Goal: Transaction & Acquisition: Purchase product/service

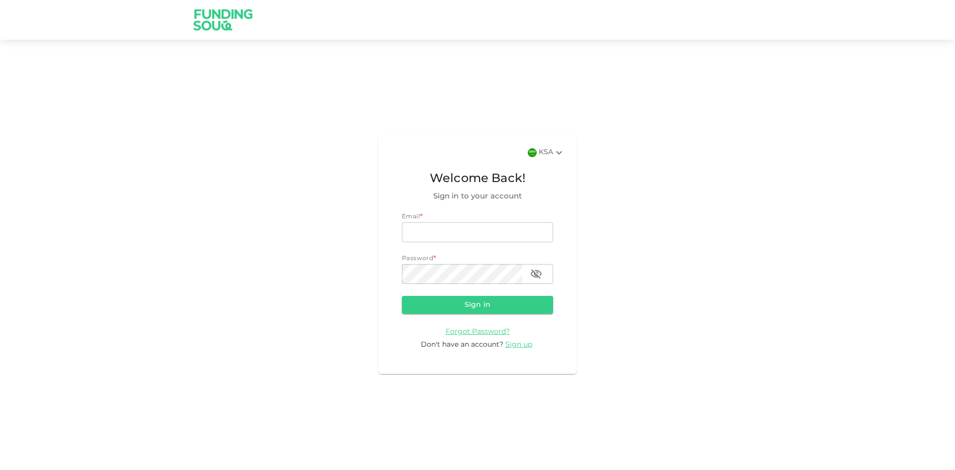
scroll to position [1556, 0]
type input "nnawaz4@gmail.com"
click at [465, 304] on button "Sign in" at bounding box center [477, 305] width 151 height 18
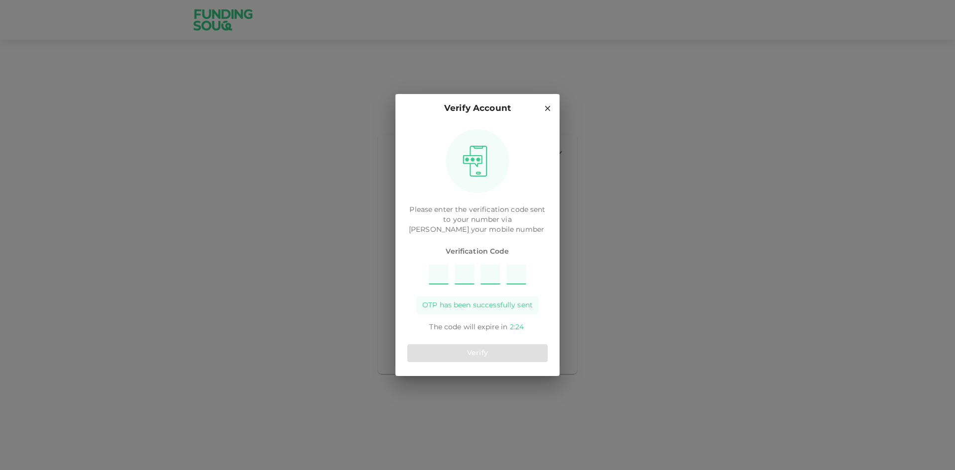
type input "3"
type input "4"
type input "8"
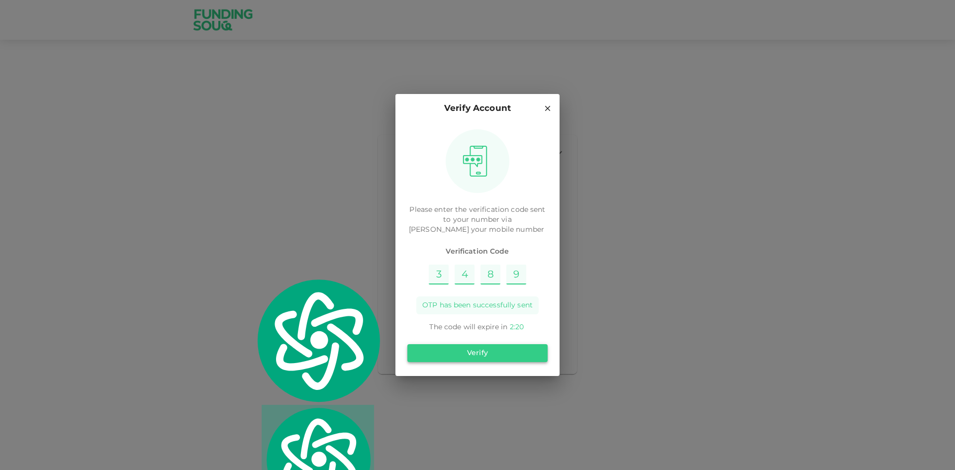
type input "9"
click at [481, 352] on button "Verify" at bounding box center [477, 353] width 140 height 18
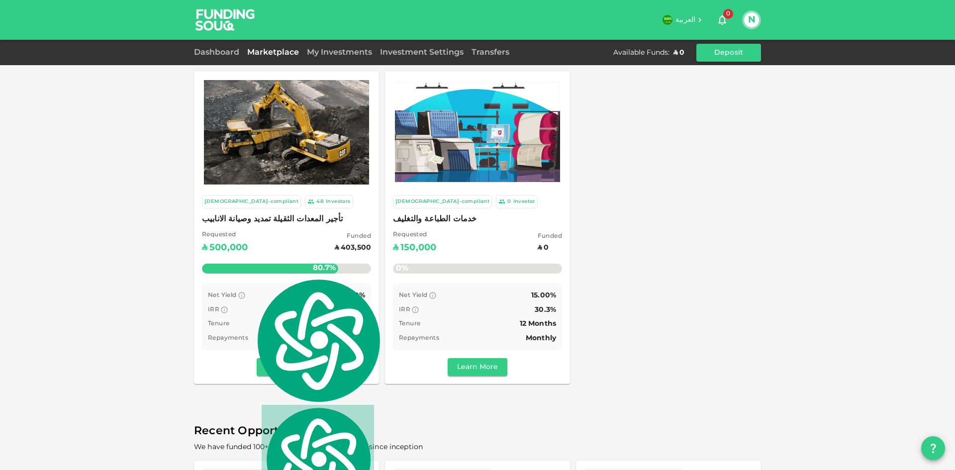
click at [674, 269] on div "Sharia-compliant 48 Investors تأجير المعدات الثقيلة تمديد وصيانة الانابيب Reque…" at bounding box center [477, 228] width 567 height 312
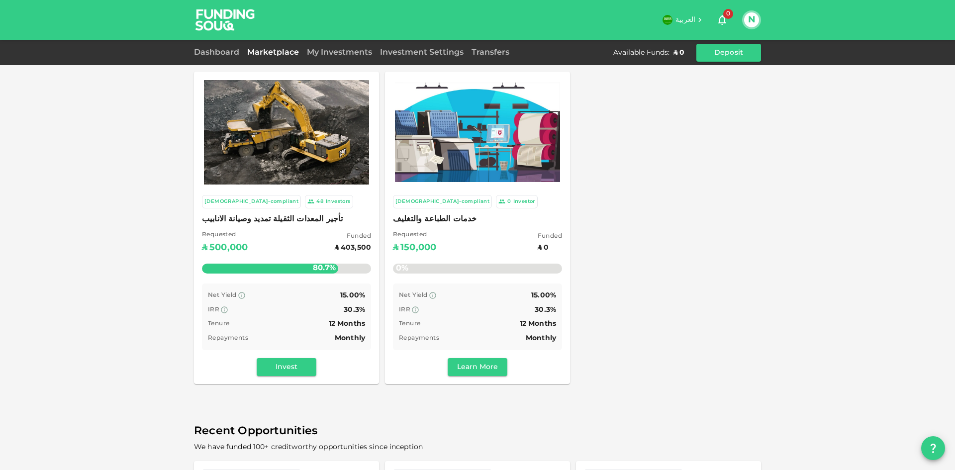
click at [222, 23] on img at bounding box center [225, 19] width 75 height 39
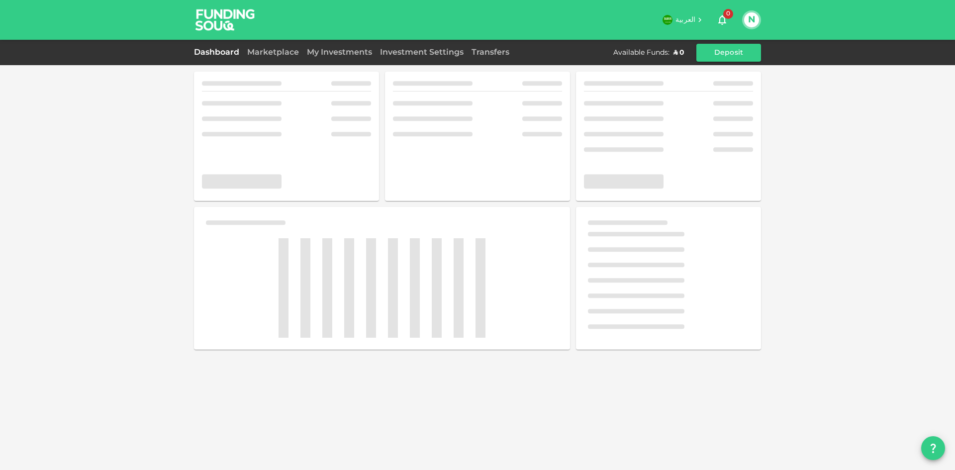
scroll to position [1556, 0]
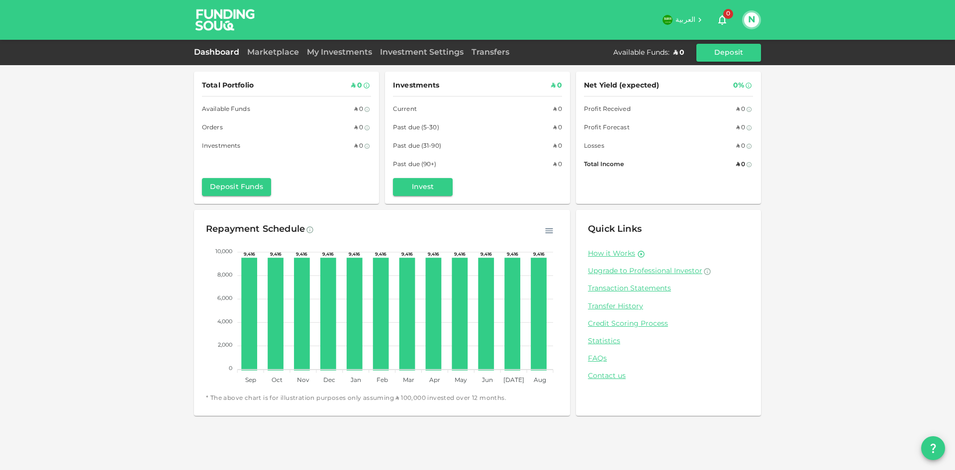
click at [263, 49] on div "Marketplace" at bounding box center [273, 53] width 60 height 12
click at [263, 54] on link "Marketplace" at bounding box center [273, 52] width 60 height 7
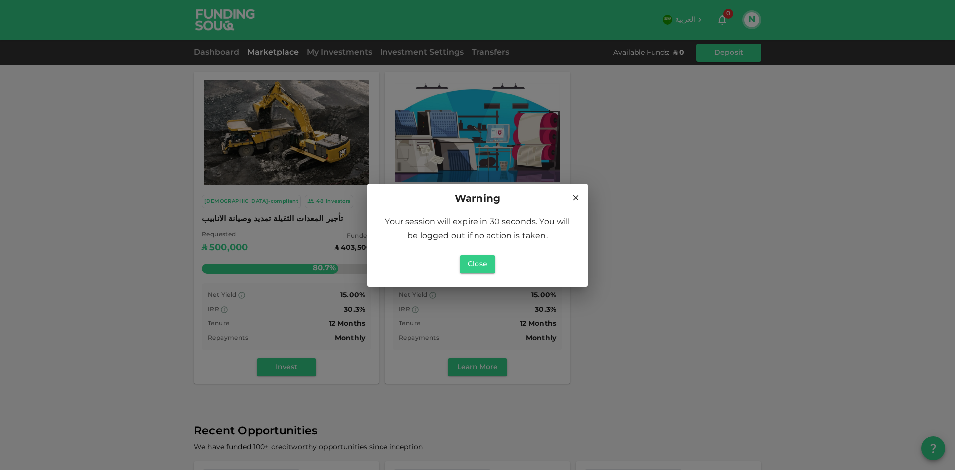
click at [576, 199] on icon at bounding box center [576, 197] width 9 height 9
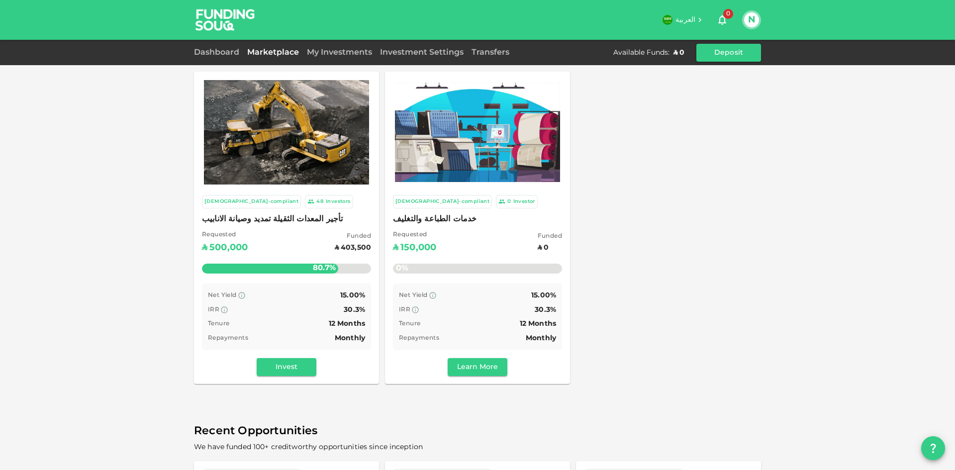
click at [41, 219] on div "Sharia-compliant 48 Investors تأجير المعدات الثقيلة تمديد وصيانة الانابيب Reque…" at bounding box center [477, 330] width 955 height 661
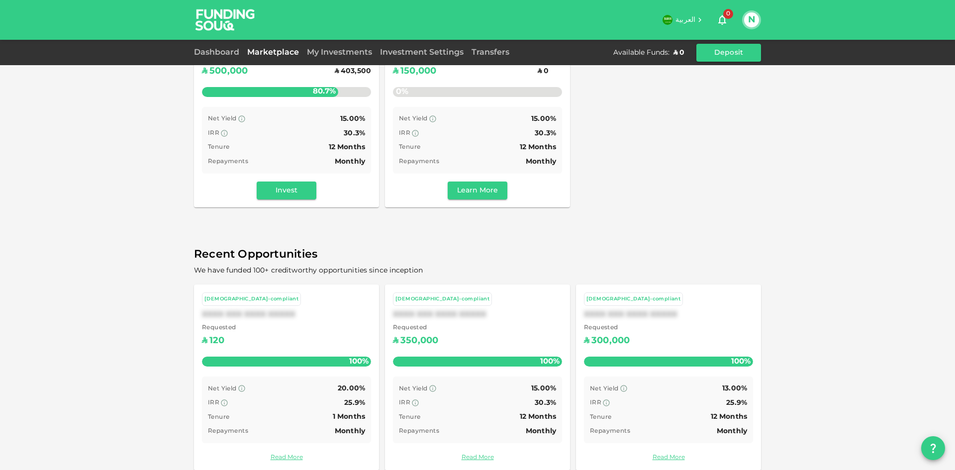
scroll to position [191, 0]
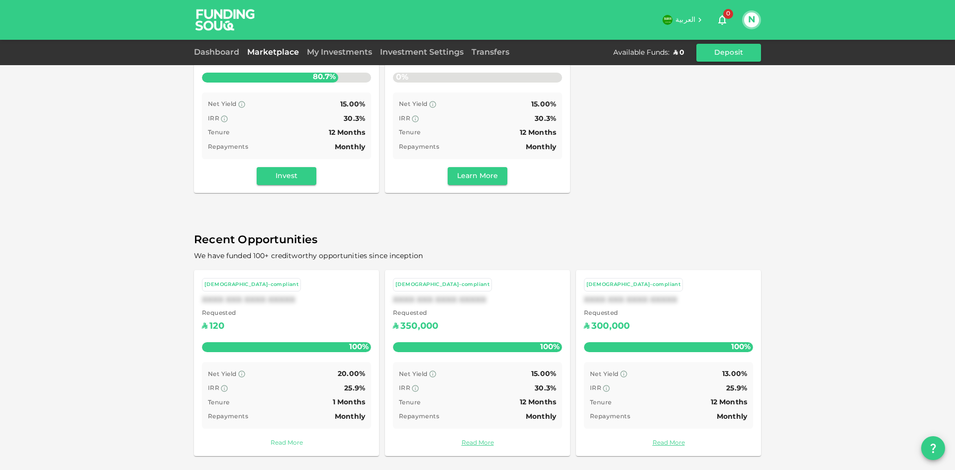
click at [280, 442] on link "Read More" at bounding box center [286, 443] width 169 height 9
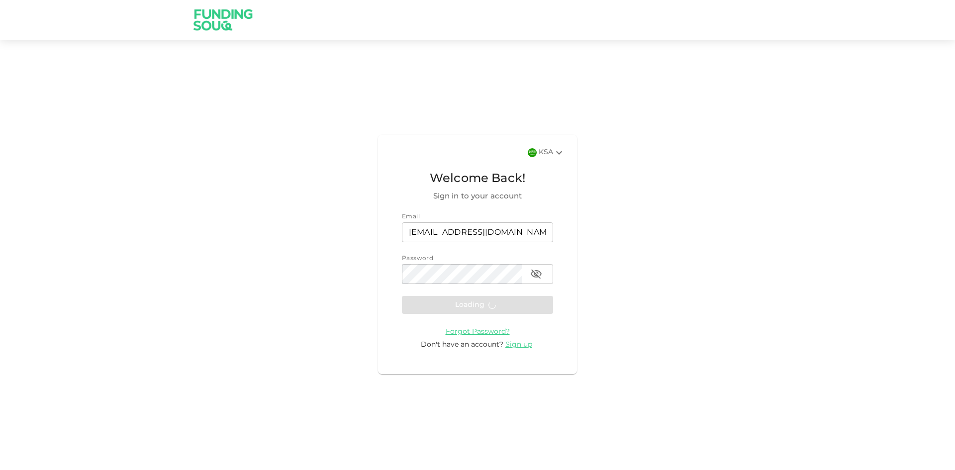
scroll to position [1556, 0]
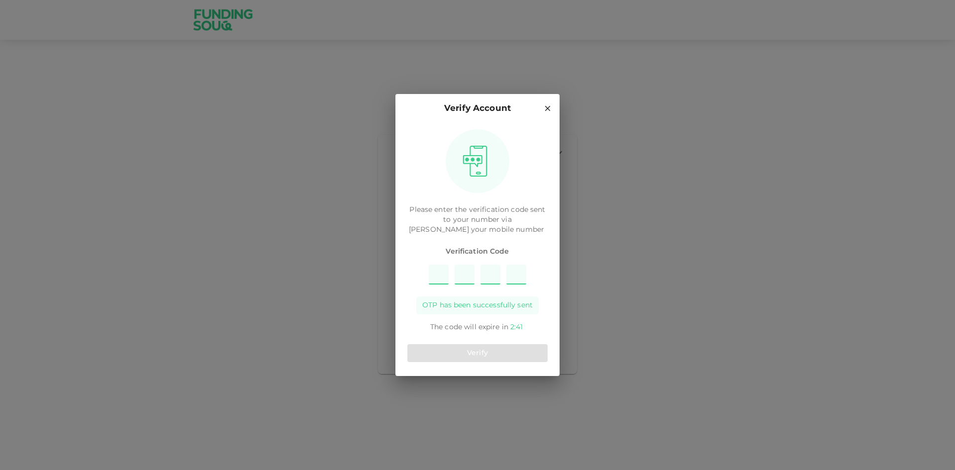
type input "2"
type input "5"
type input "1"
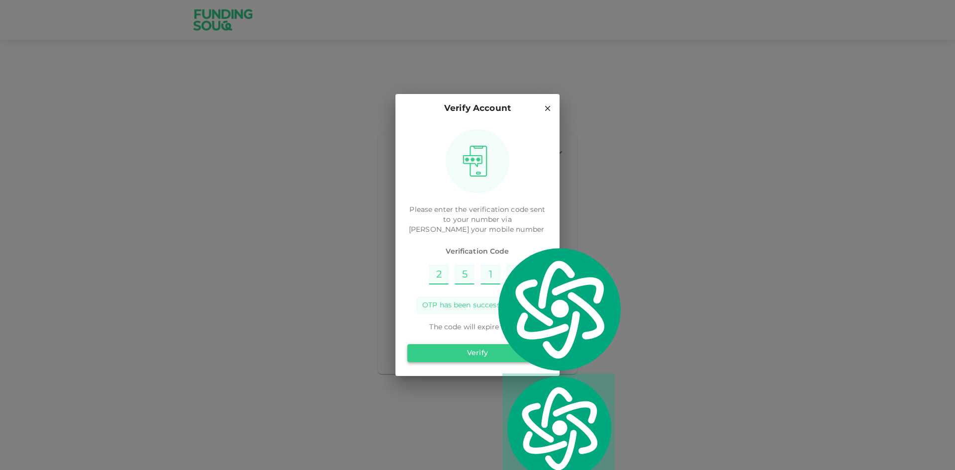
type input "6"
click at [486, 356] on button "Verify" at bounding box center [477, 353] width 140 height 18
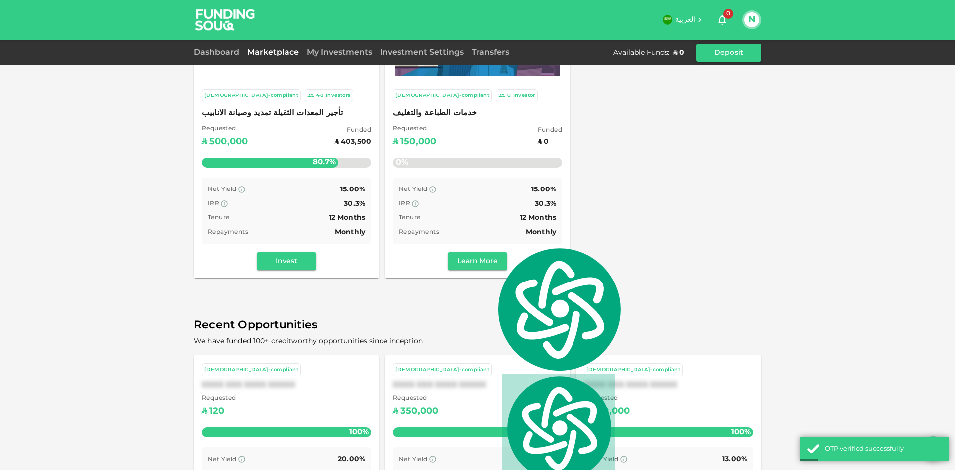
scroll to position [191, 0]
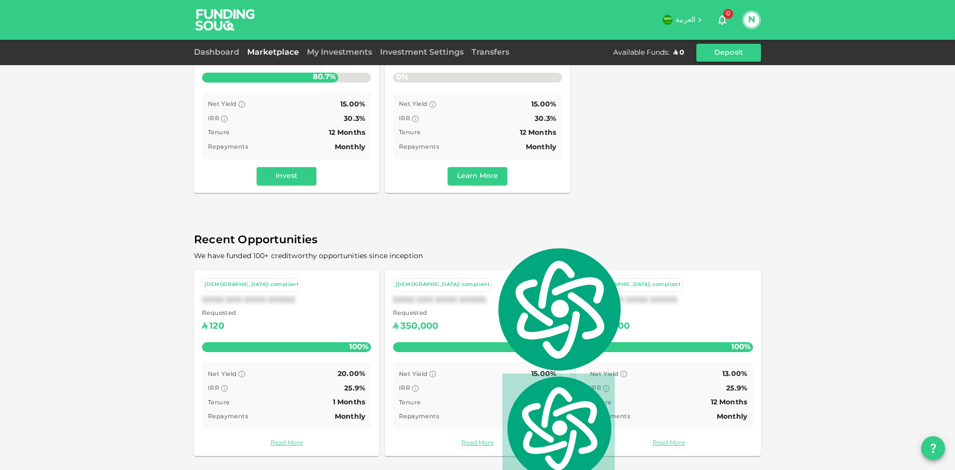
drag, startPoint x: 284, startPoint y: 444, endPoint x: 464, endPoint y: 317, distance: 220.9
click at [284, 444] on link "Read More" at bounding box center [286, 443] width 169 height 9
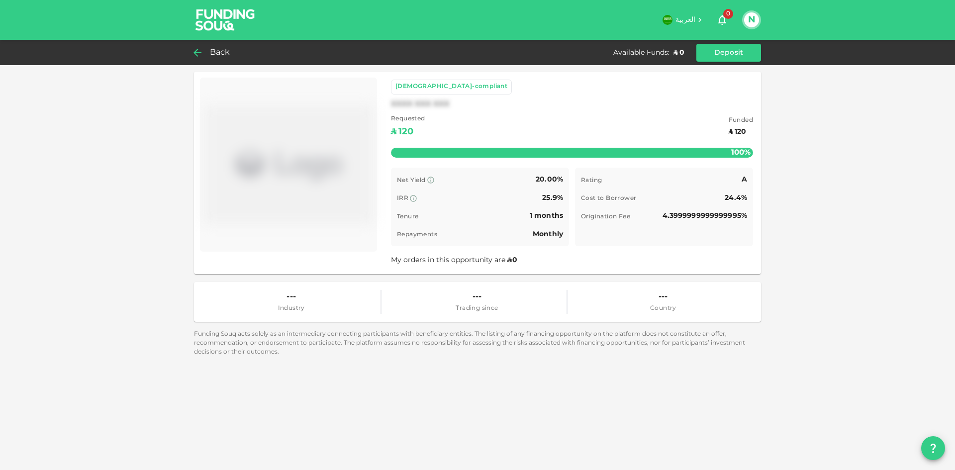
click at [206, 55] on div "Back" at bounding box center [214, 53] width 40 height 14
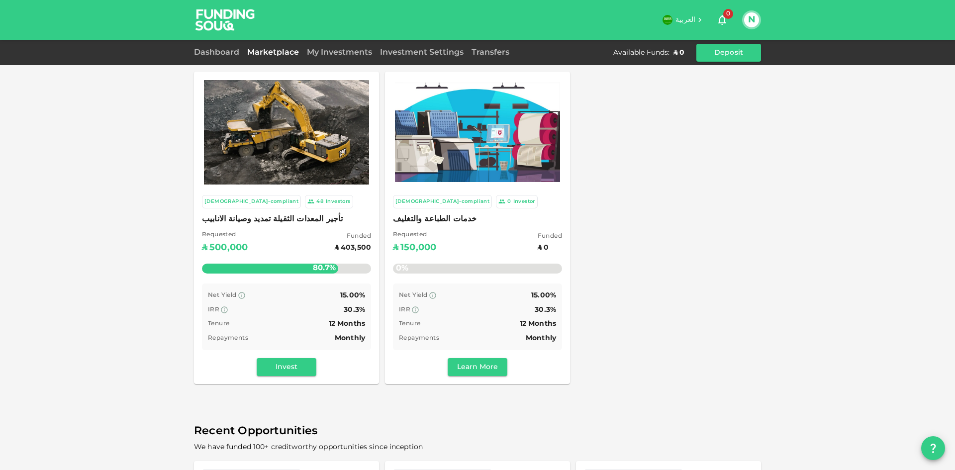
scroll to position [191, 0]
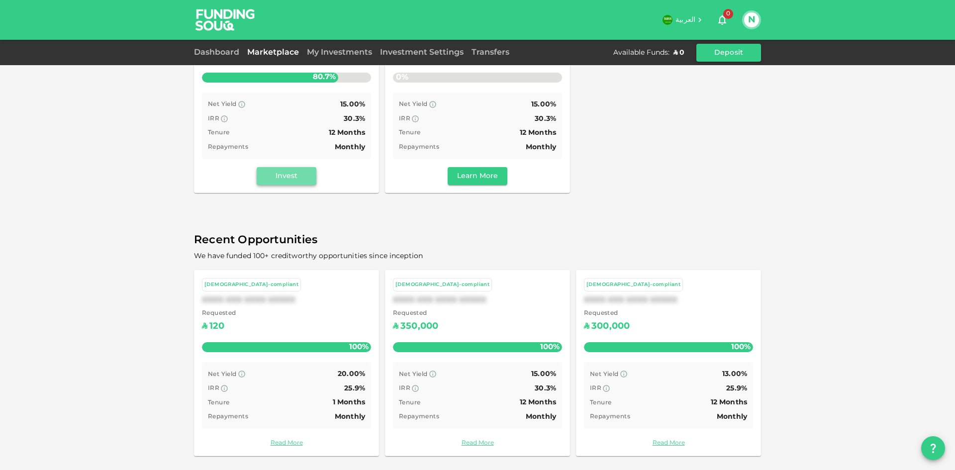
click at [276, 175] on button "Invest" at bounding box center [287, 176] width 60 height 18
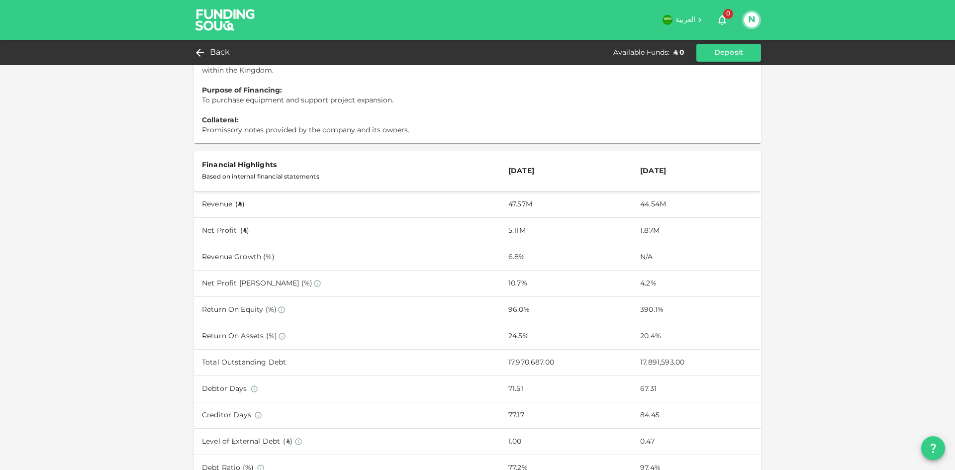
scroll to position [398, 0]
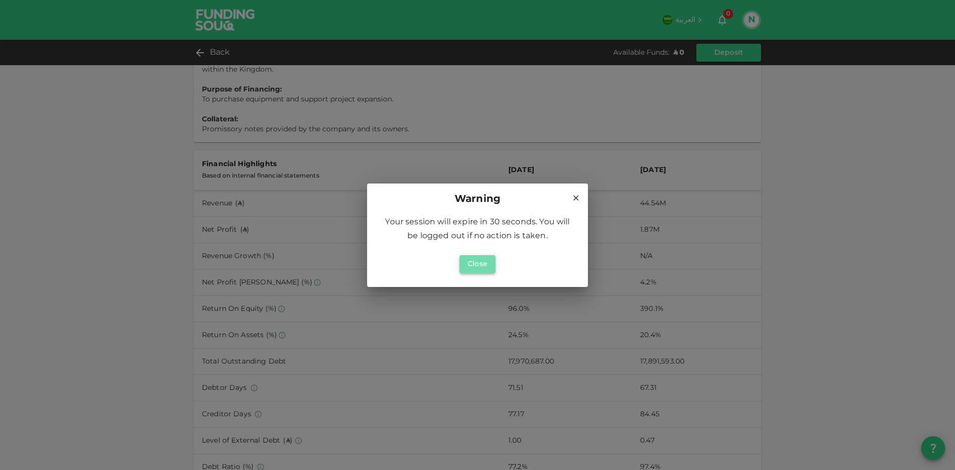
click at [472, 263] on button "Close" at bounding box center [478, 264] width 36 height 18
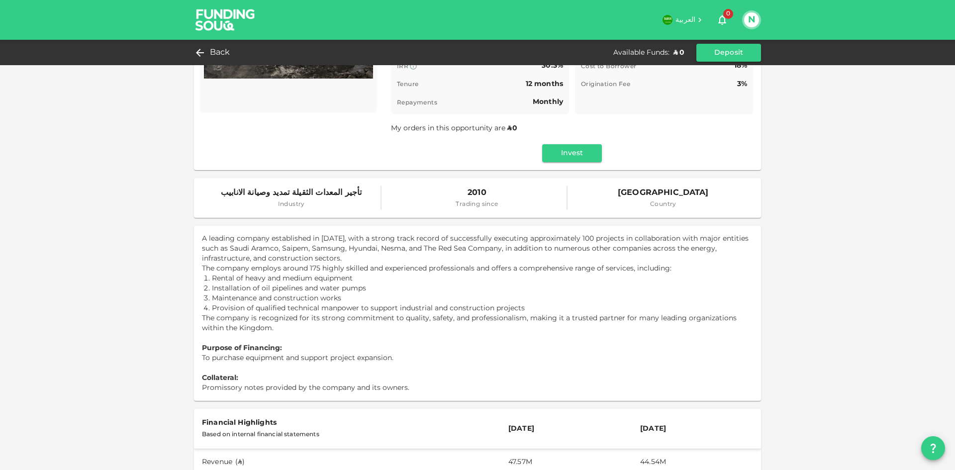
scroll to position [0, 0]
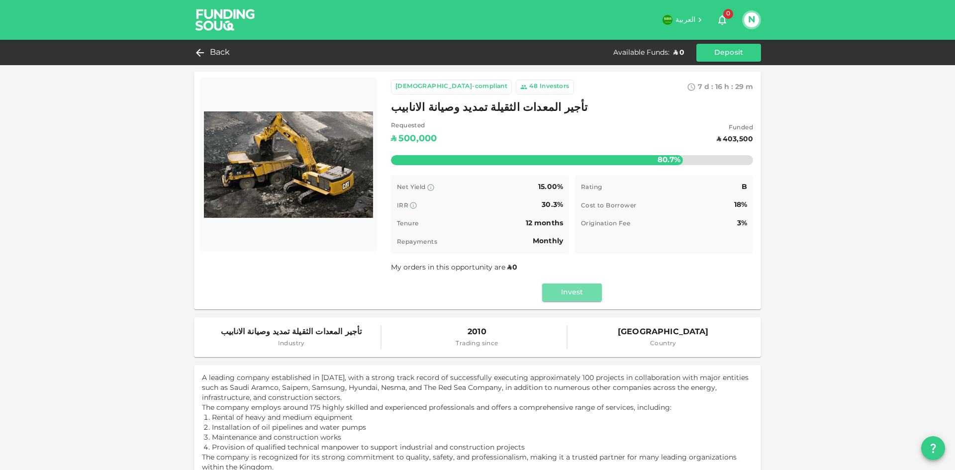
drag, startPoint x: 552, startPoint y: 292, endPoint x: 450, endPoint y: 283, distance: 101.9
click at [552, 293] on button "Invest" at bounding box center [572, 293] width 60 height 18
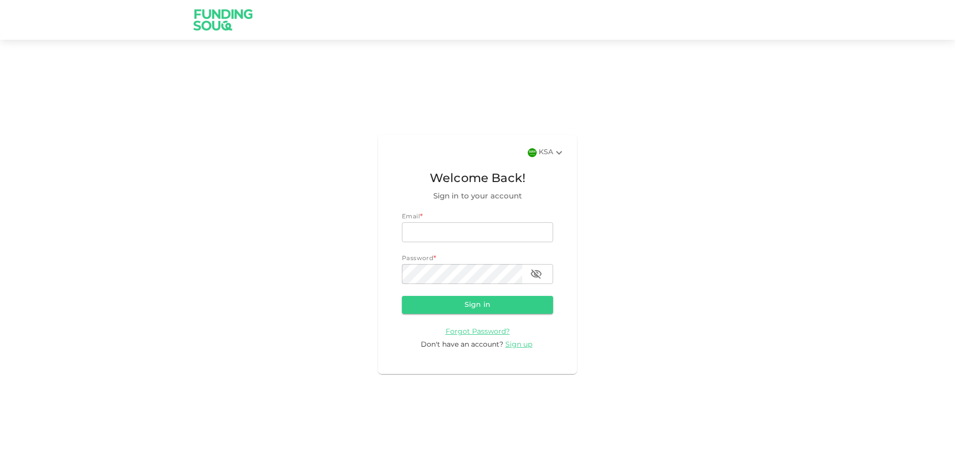
scroll to position [1556, 0]
